Goal: Find specific page/section

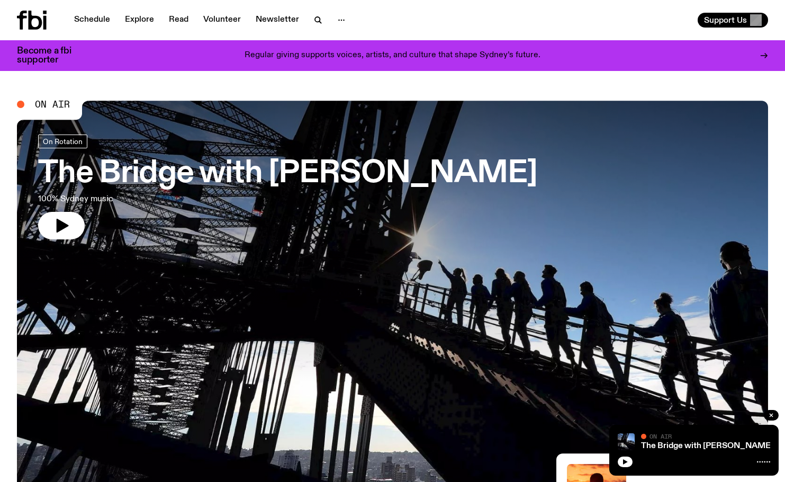
click at [104, 18] on link "Schedule" at bounding box center [92, 20] width 49 height 15
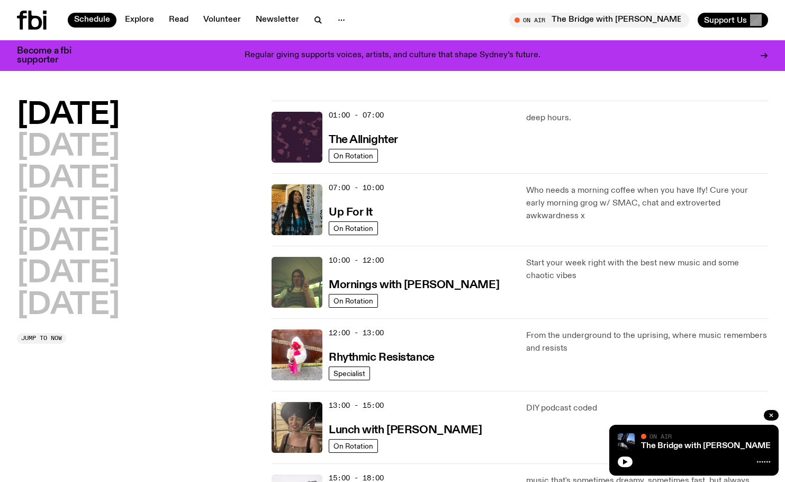
click at [100, 278] on h2 "[DATE]" at bounding box center [68, 274] width 103 height 30
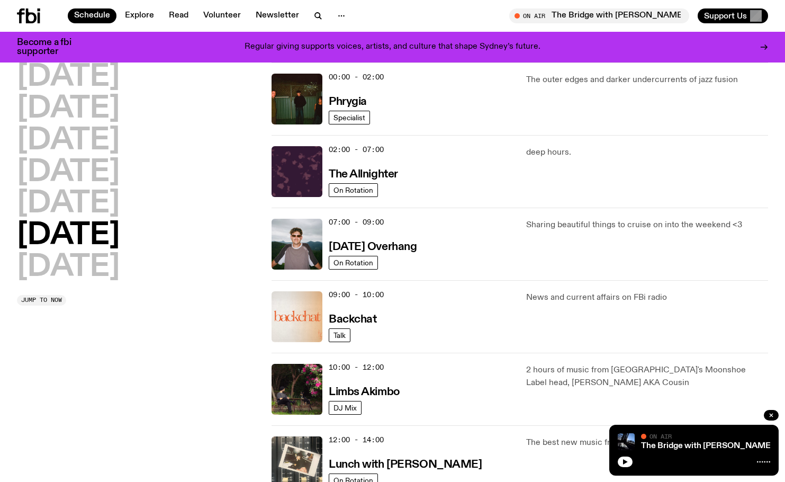
click at [347, 102] on h3 "Phrygia" at bounding box center [348, 101] width 38 height 11
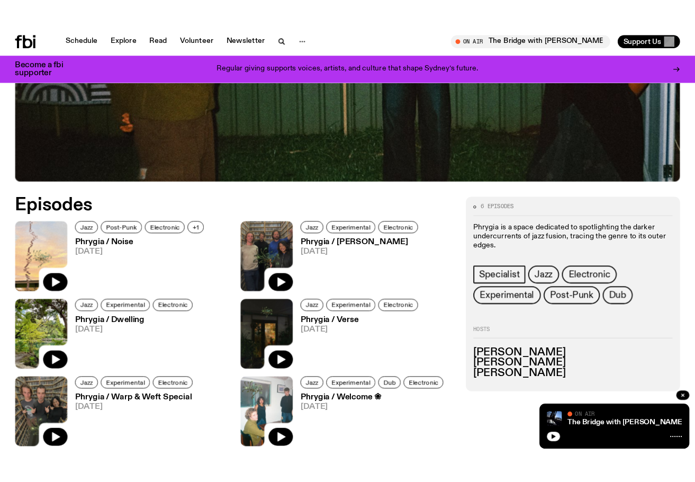
scroll to position [411, 0]
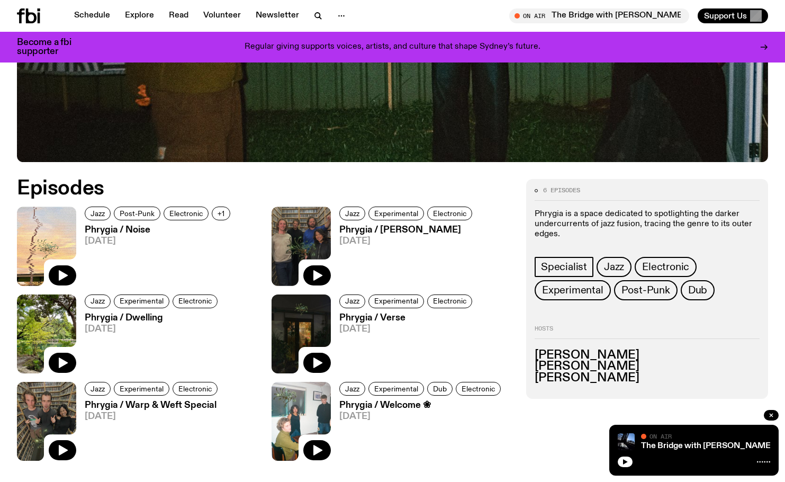
click at [59, 270] on icon "button" at bounding box center [62, 275] width 13 height 13
